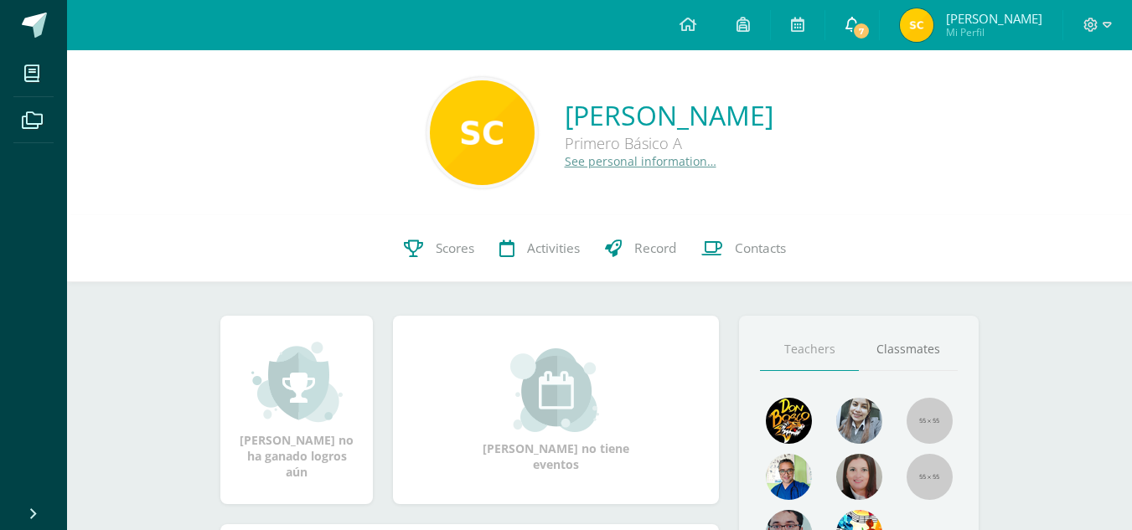
click at [868, 23] on span "7" at bounding box center [861, 31] width 18 height 18
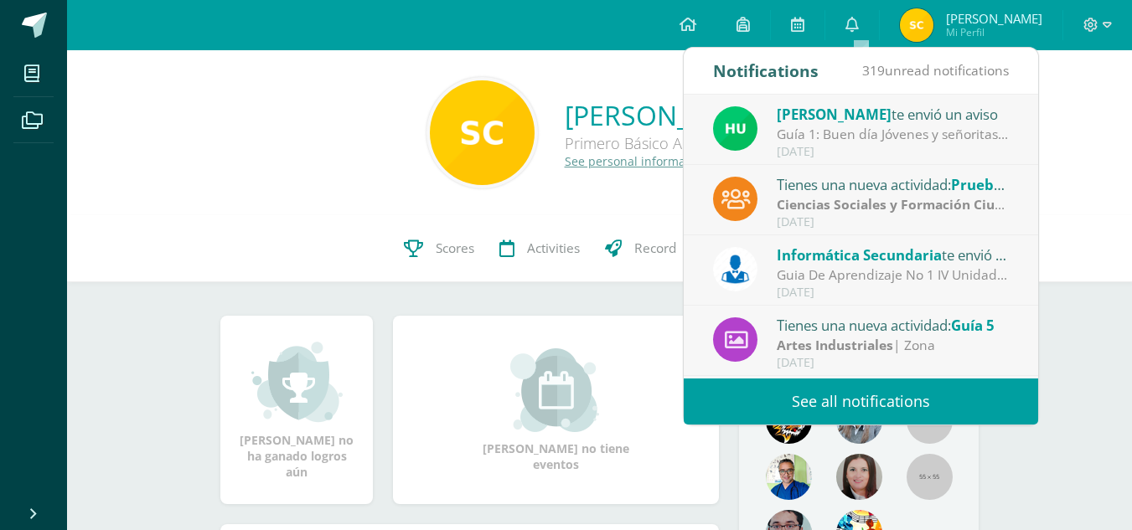
click at [870, 260] on span "Informática Secundaria" at bounding box center [859, 254] width 165 height 19
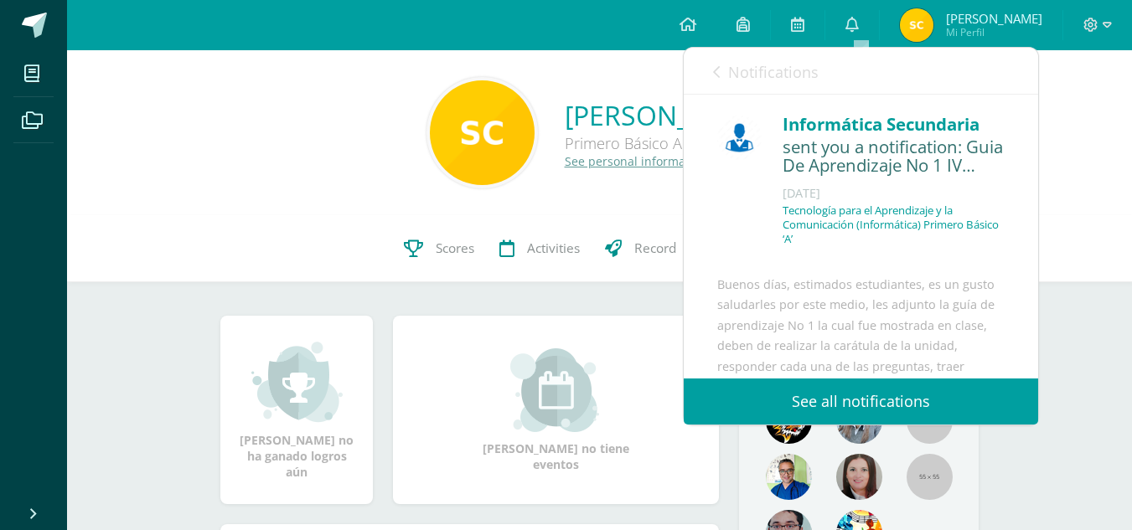
click at [595, 320] on div "[PERSON_NAME] no tiene eventos" at bounding box center [555, 410] width 339 height 188
click at [824, 23] on link at bounding box center [798, 25] width 54 height 50
click at [827, 259] on div "Tecnología para el Aprendizaje y la Comunicación (Informática) Primero Básico ‘…" at bounding box center [893, 232] width 222 height 56
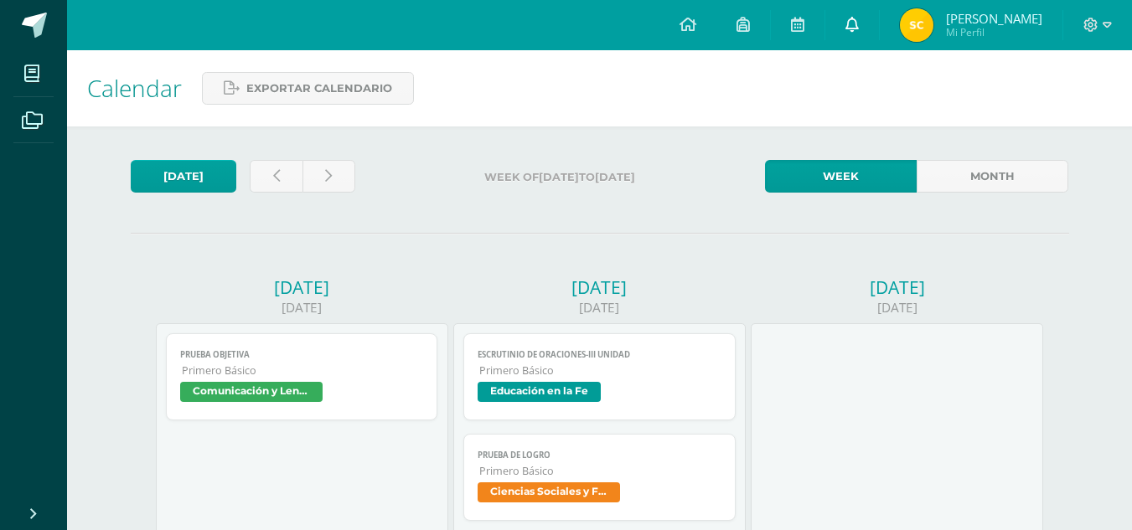
click at [873, 22] on link at bounding box center [852, 25] width 54 height 50
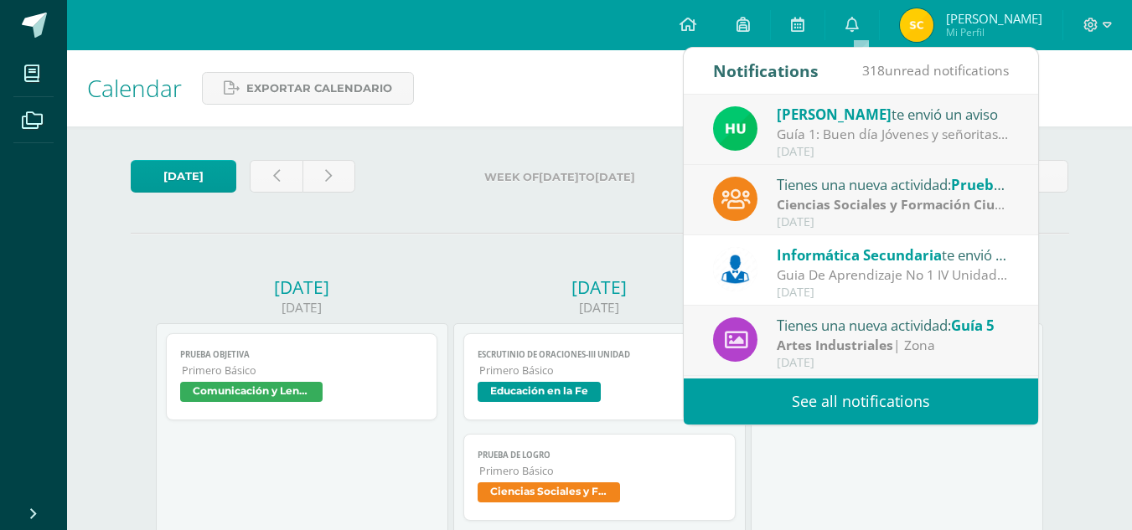
click at [887, 106] on div "Hugo Pirir te envió un aviso" at bounding box center [893, 114] width 233 height 22
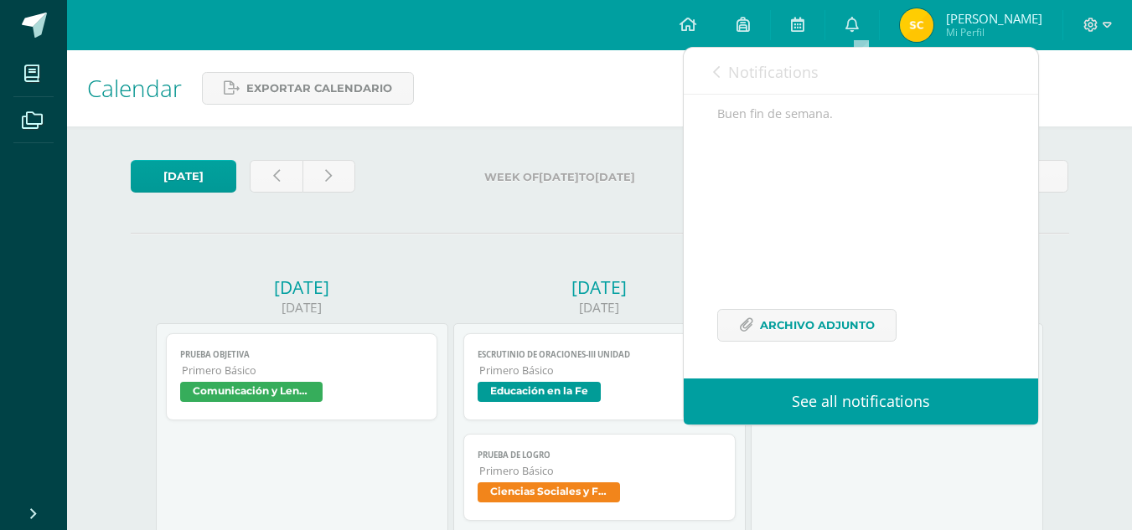
scroll to position [368, 0]
click at [827, 333] on span "Archivo Adjunto" at bounding box center [817, 325] width 115 height 31
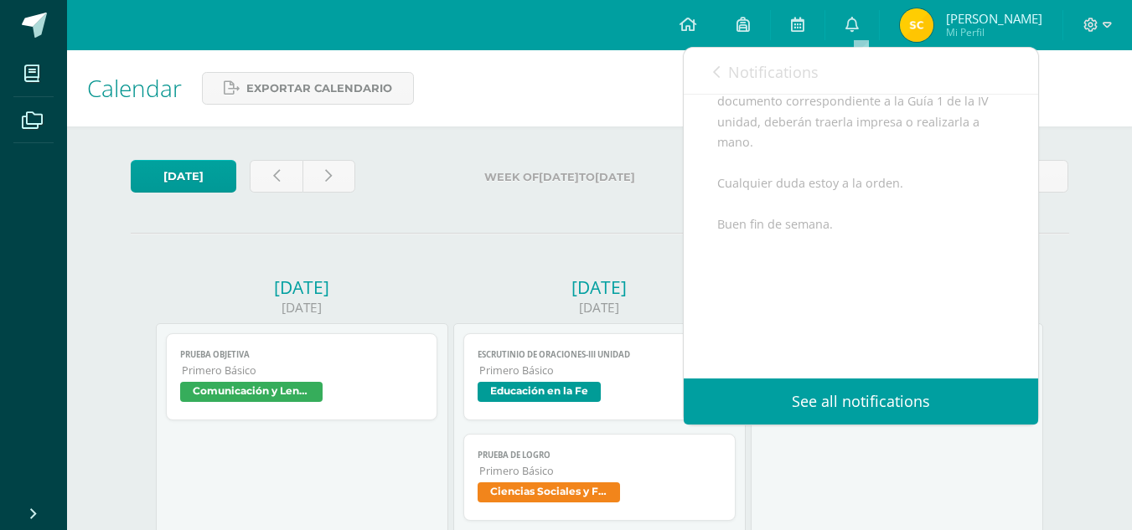
scroll to position [217, 0]
click at [720, 68] on link "Notifications" at bounding box center [766, 72] width 106 height 48
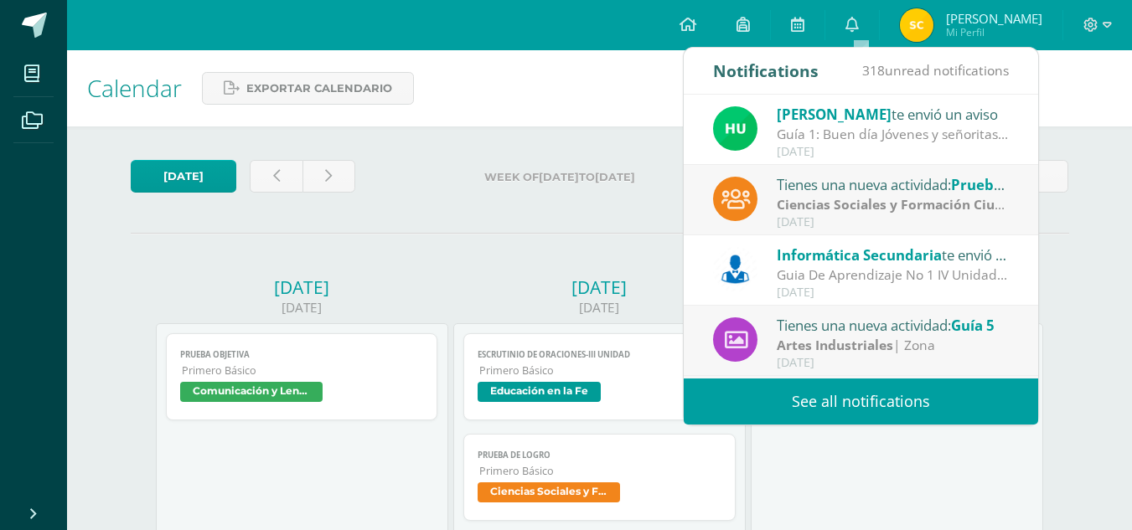
click at [851, 219] on div "[DATE]" at bounding box center [893, 222] width 233 height 14
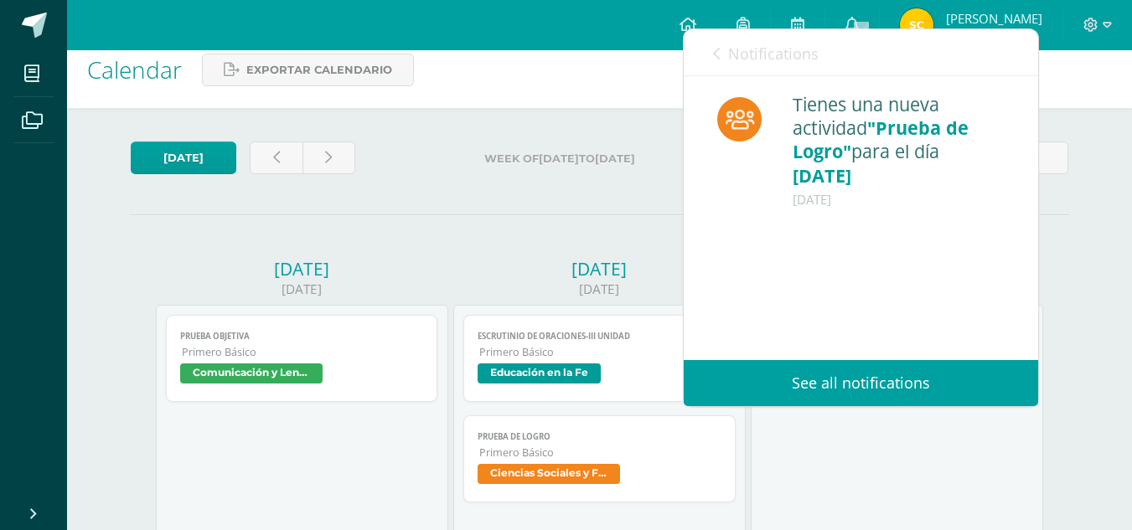
scroll to position [19, 0]
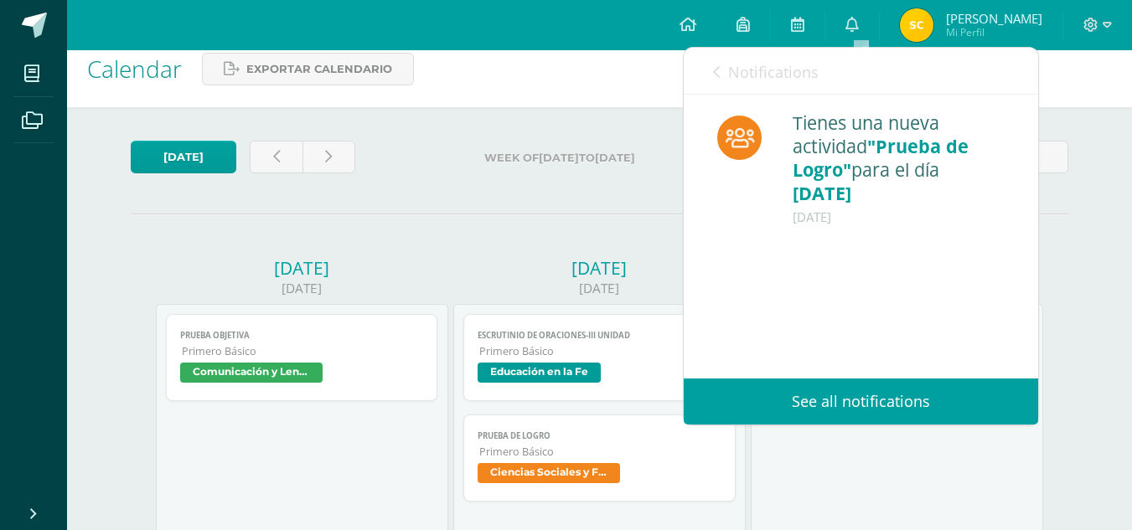
click at [722, 80] on link "Notifications" at bounding box center [766, 72] width 106 height 48
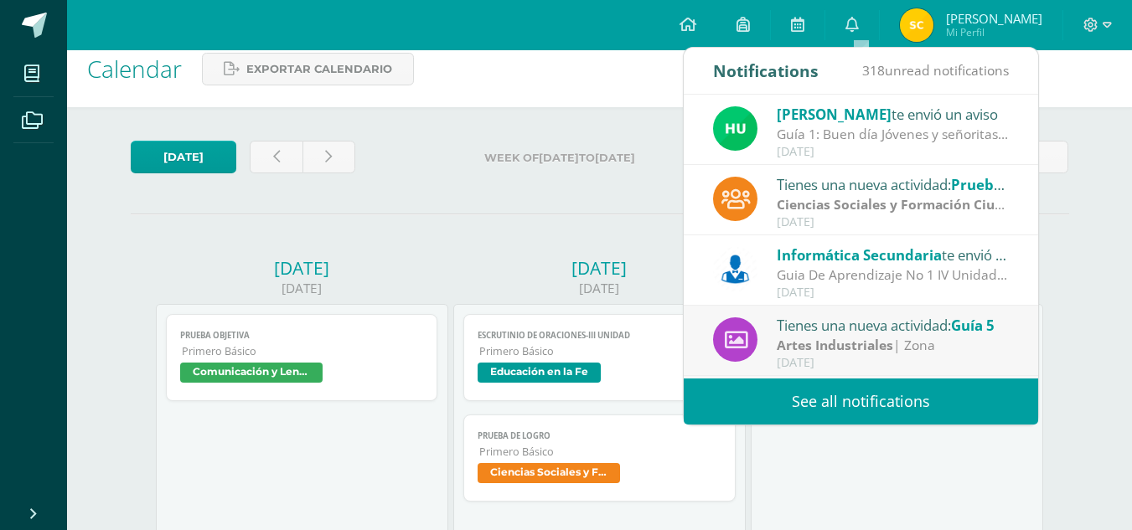
click at [843, 274] on div "Guia De Aprendizaje No 1 IV Unidad: Buenos días, estimados estudiantes, es un g…" at bounding box center [893, 275] width 233 height 19
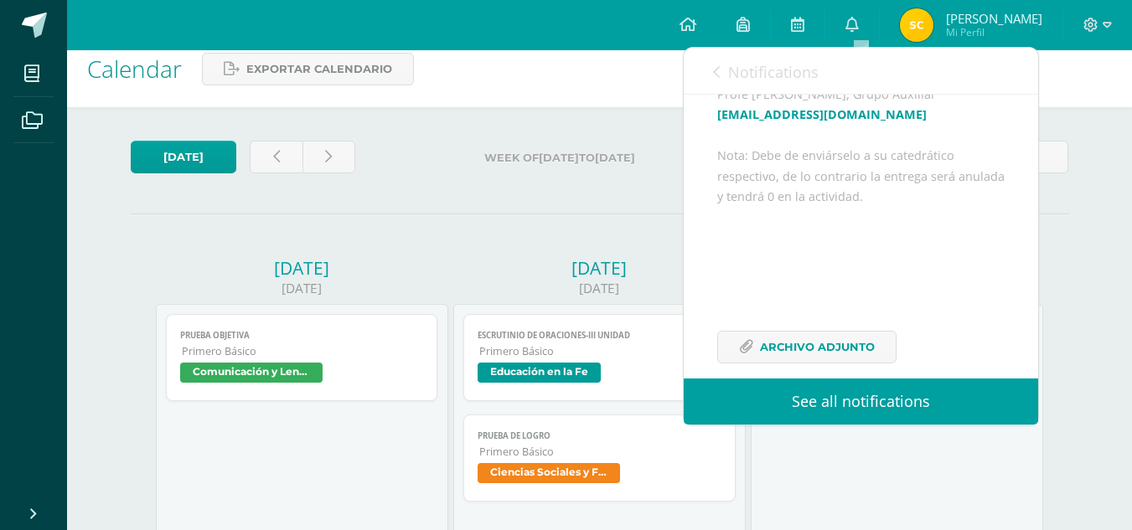
scroll to position [457, 0]
click at [828, 387] on link "See all notifications" at bounding box center [861, 402] width 354 height 46
click at [859, 216] on div "Buenos días, estimados estudiantes, es un gusto saludarles por este medio, les …" at bounding box center [860, 126] width 287 height 619
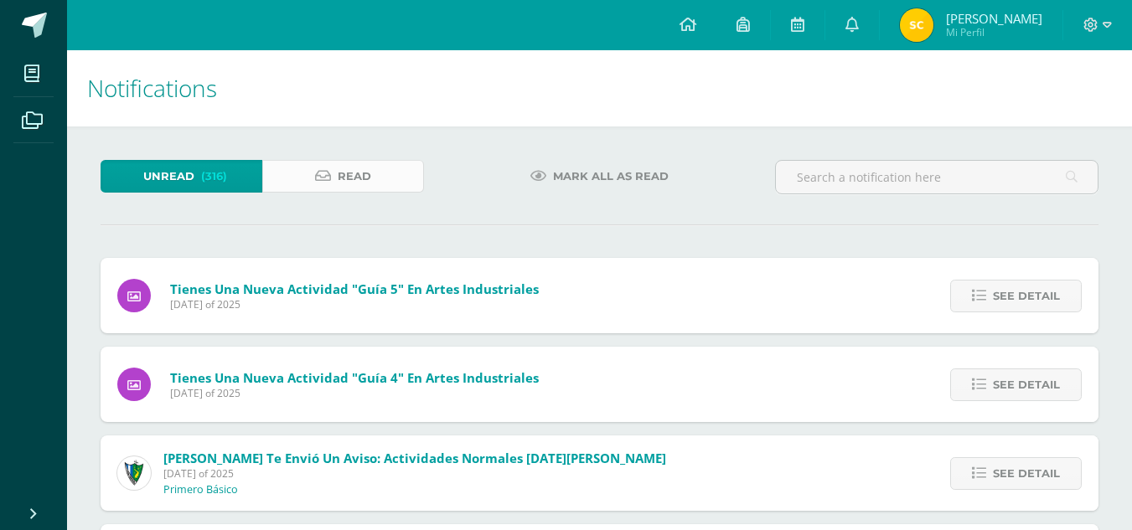
click at [386, 182] on link "Read" at bounding box center [343, 176] width 162 height 33
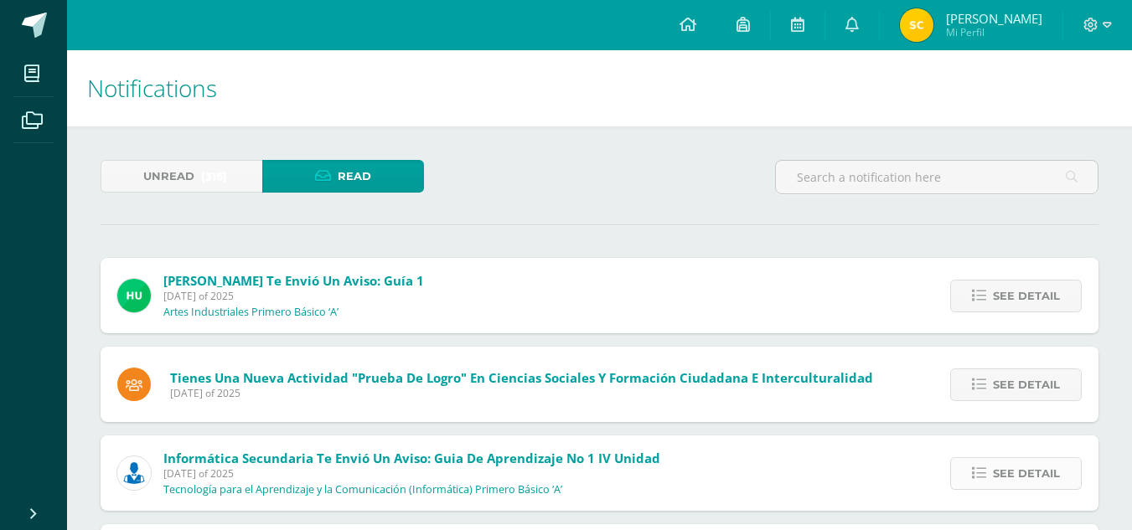
click at [1015, 467] on span "See detail" at bounding box center [1026, 473] width 67 height 31
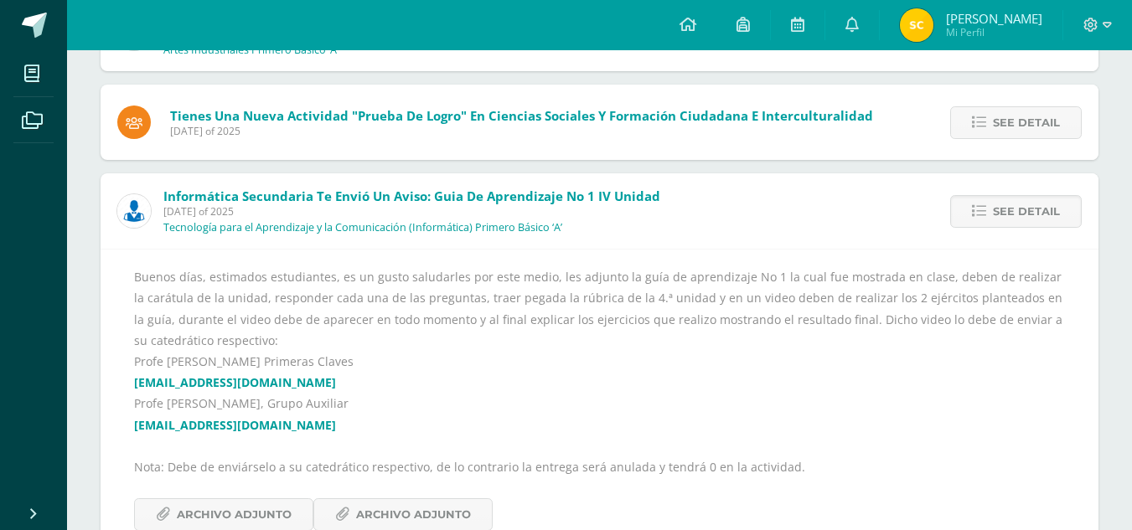
scroll to position [263, 0]
click at [352, 514] on link "Archivo Adjunto" at bounding box center [402, 514] width 179 height 33
click at [246, 490] on div "Buenos días, estimados estudiantes, es un gusto saludarles por este medio, les …" at bounding box center [599, 398] width 931 height 265
click at [247, 502] on span "Archivo Adjunto" at bounding box center [234, 513] width 115 height 31
